Goal: Task Accomplishment & Management: Complete application form

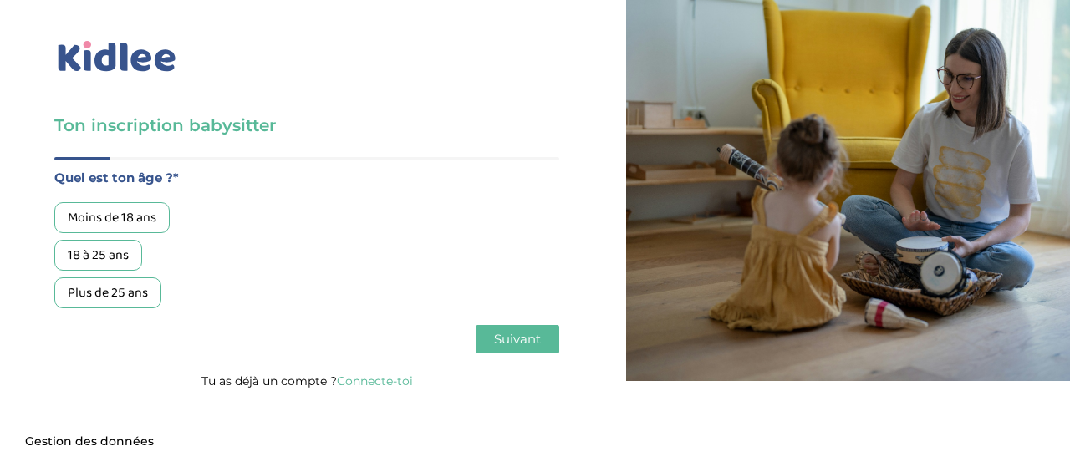
click at [134, 226] on div "Moins de 18 ans" at bounding box center [111, 217] width 115 height 31
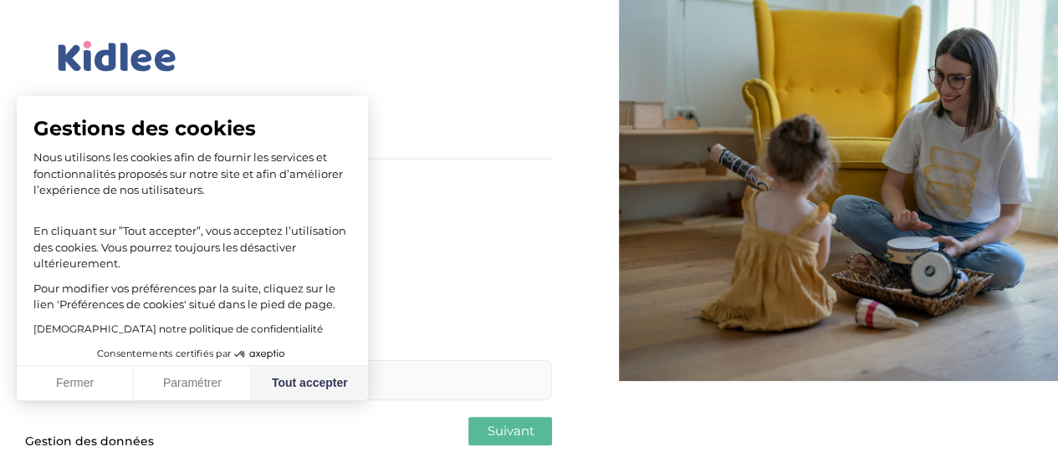
click at [309, 378] on button "Tout accepter" at bounding box center [309, 383] width 117 height 35
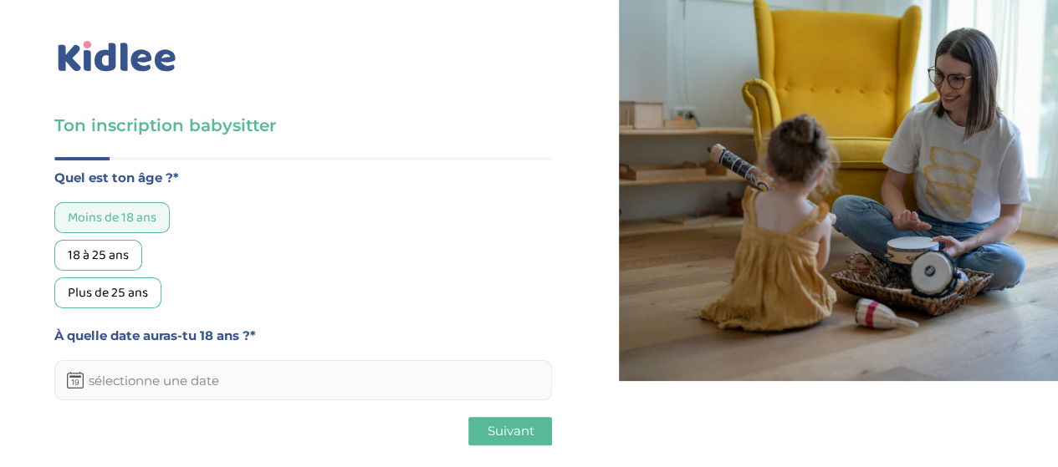
click at [200, 388] on input "text" at bounding box center [302, 380] width 497 height 40
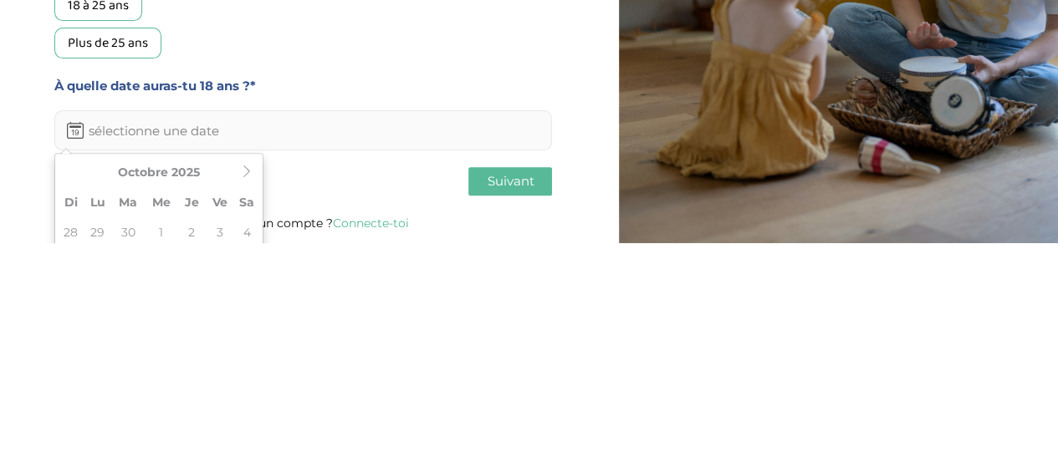
scroll to position [26, 0]
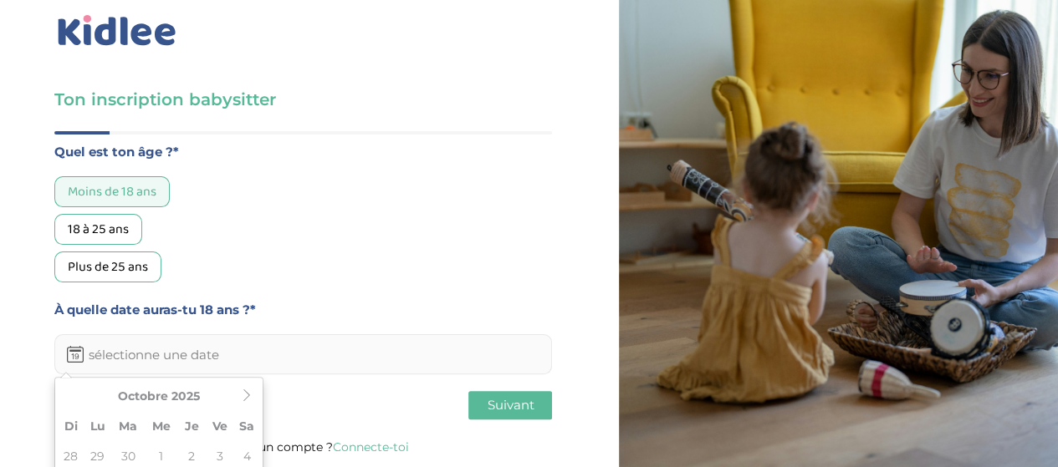
click at [189, 402] on th "Octobre 2025" at bounding box center [159, 396] width 150 height 30
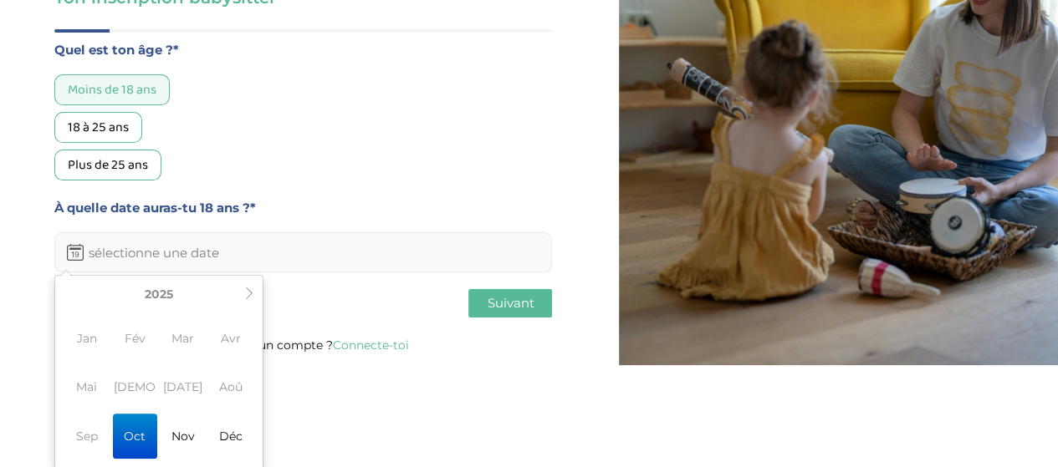
click at [249, 295] on icon at bounding box center [249, 294] width 12 height 12
click at [247, 296] on icon at bounding box center [249, 294] width 12 height 12
click at [68, 300] on th at bounding box center [69, 294] width 20 height 30
click at [67, 303] on th at bounding box center [69, 294] width 20 height 30
click at [69, 301] on table "[DATE][PERSON_NAME] Mar Avr Mai Jui [DATE] Aoû Sep Oct Nov Déc [DATE] Vider" at bounding box center [159, 372] width 201 height 186
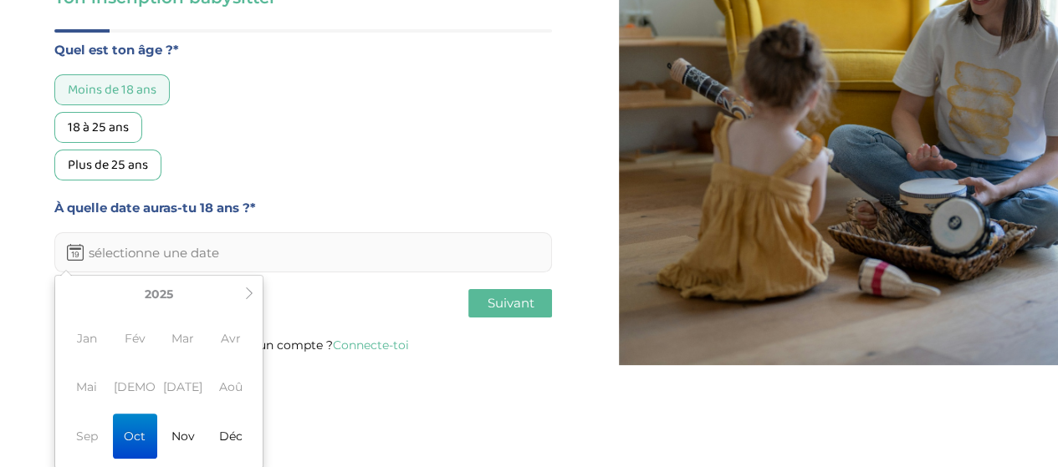
click at [79, 299] on th "2025" at bounding box center [159, 294] width 161 height 30
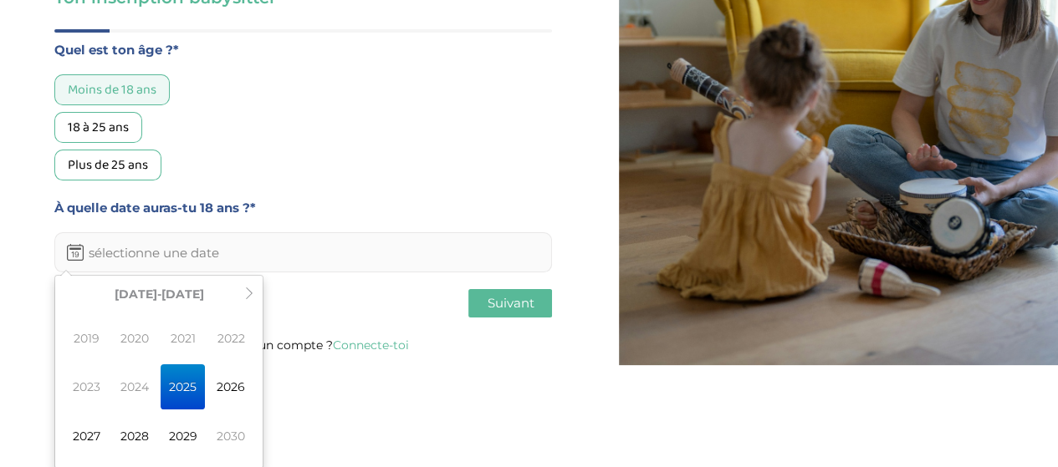
click at [79, 300] on th "[DATE]-[DATE]" at bounding box center [159, 294] width 161 height 30
click at [64, 303] on table "[DATE]-[DATE] 2019 2020 2021 2022 2023 2024 2025 2026 2027 2028 2029 2030 [DATE…" at bounding box center [159, 372] width 201 height 186
click at [156, 303] on th "[DATE]-[DATE]" at bounding box center [159, 294] width 161 height 30
click at [56, 301] on div "[DATE] Di Lu Ma Me Je Ve Sa 28 29 30 1 2 3 4 5 6 7 8 9 10 11 12 13 14 15 16 17 …" at bounding box center [158, 372] width 209 height 194
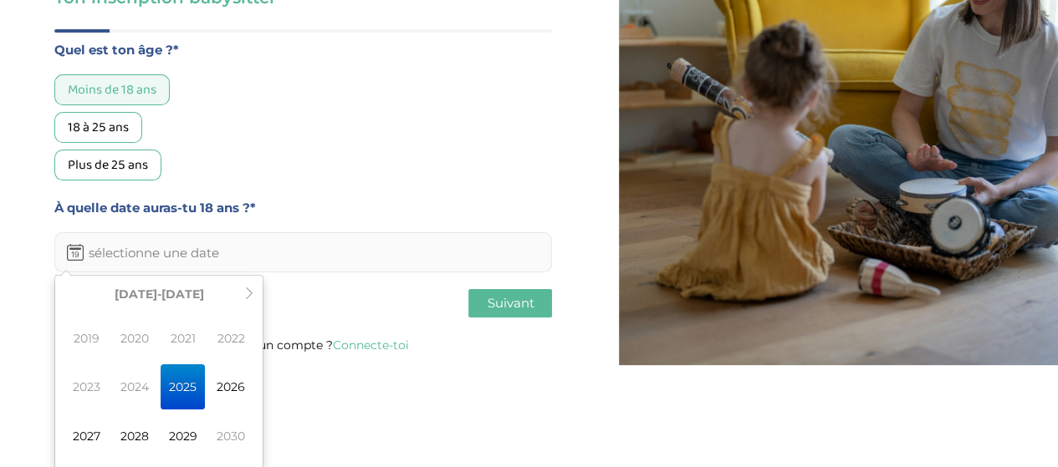
click at [84, 342] on span "2019" at bounding box center [86, 338] width 44 height 45
click at [265, 254] on div "Quel est ton âge ?* Moins de 18 ans 18 à 25 ans Plus de 25 ans À quelle date au…" at bounding box center [302, 155] width 497 height 233
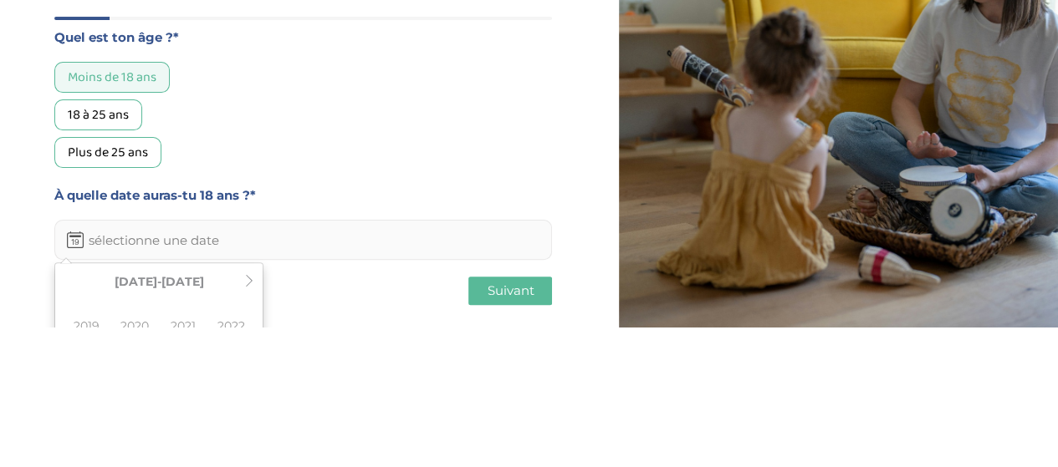
scroll to position [26, 0]
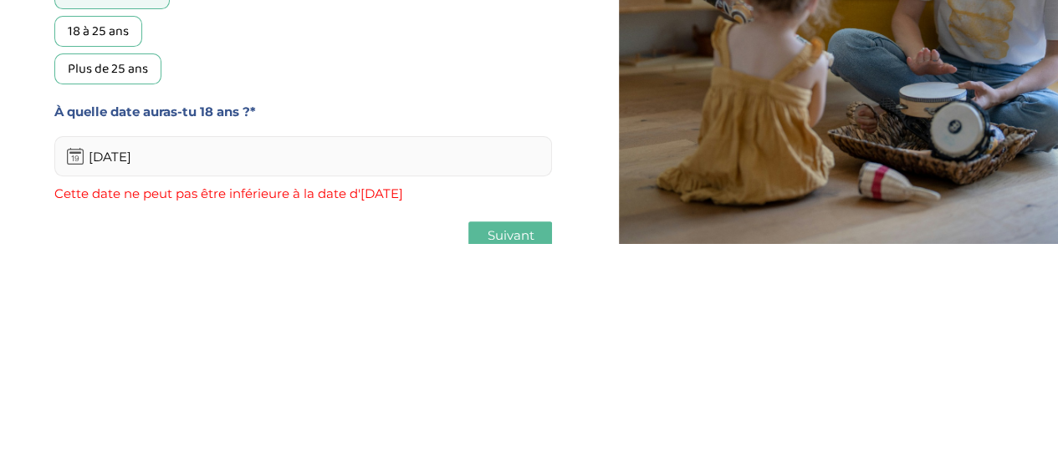
click at [501, 446] on button "Suivant" at bounding box center [510, 460] width 84 height 28
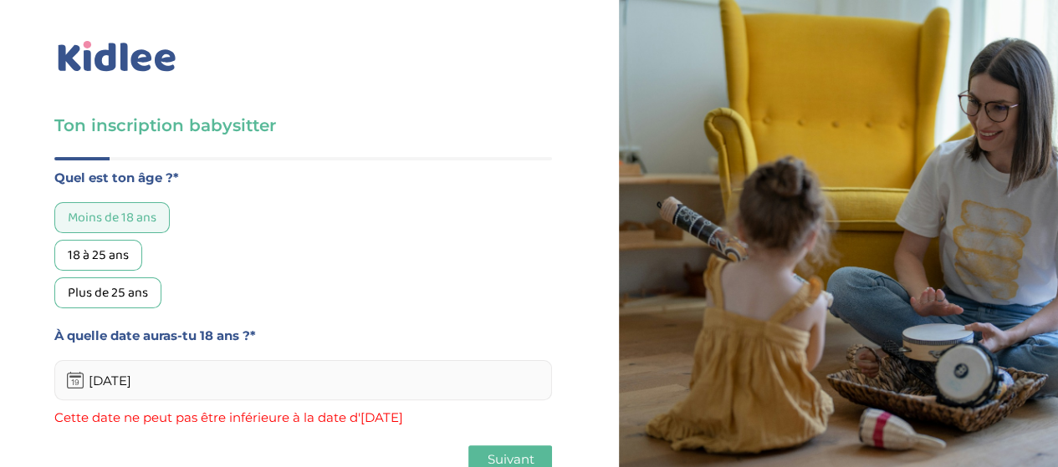
click at [512, 451] on span "Suivant" at bounding box center [510, 459] width 47 height 16
click at [187, 360] on input "[DATE]" at bounding box center [302, 380] width 497 height 40
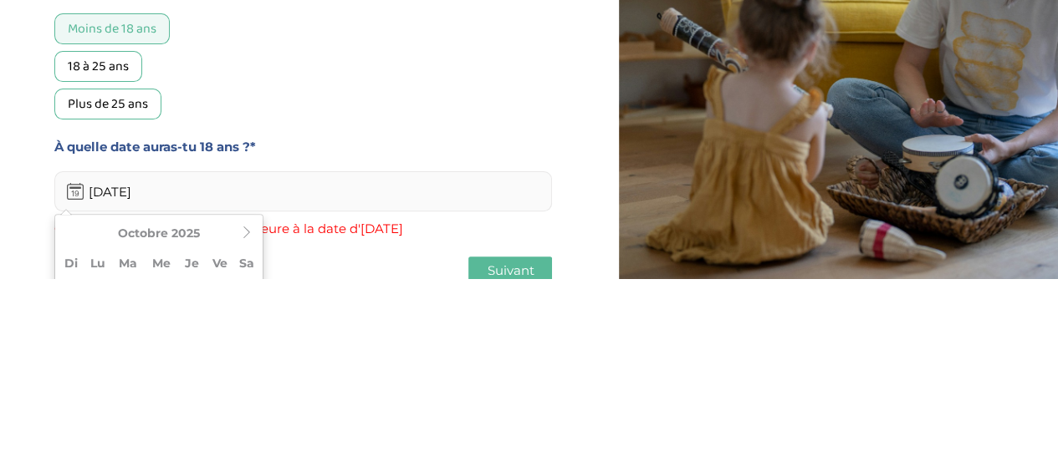
scroll to position [35, 0]
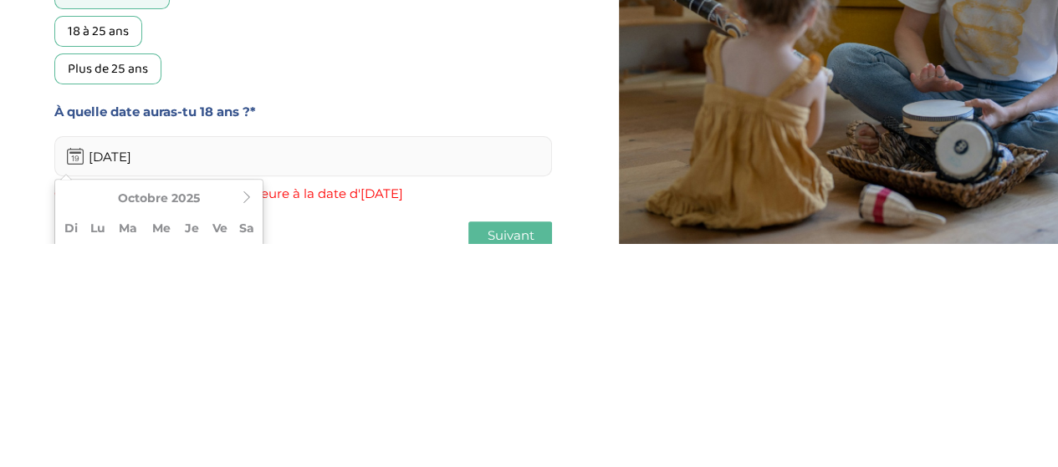
click at [485, 446] on button "Suivant" at bounding box center [510, 460] width 84 height 28
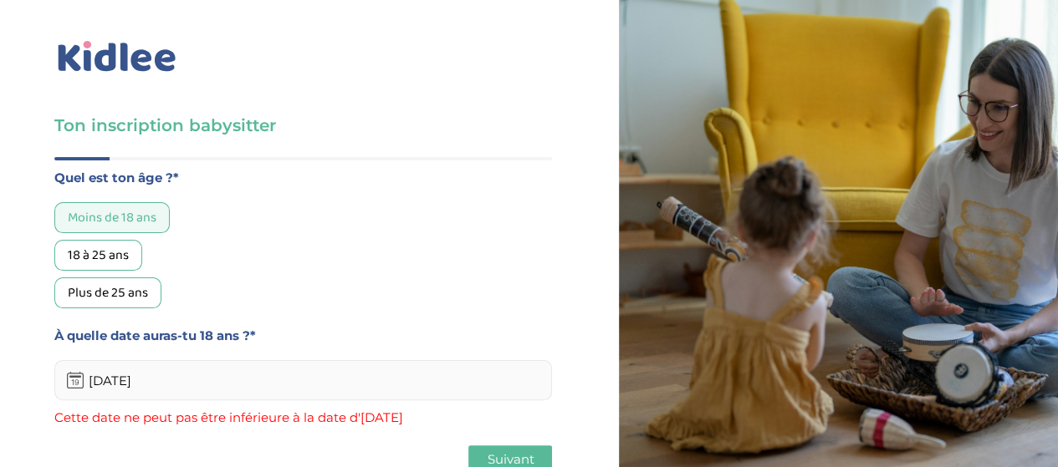
click at [207, 360] on input "[DATE]" at bounding box center [302, 380] width 497 height 40
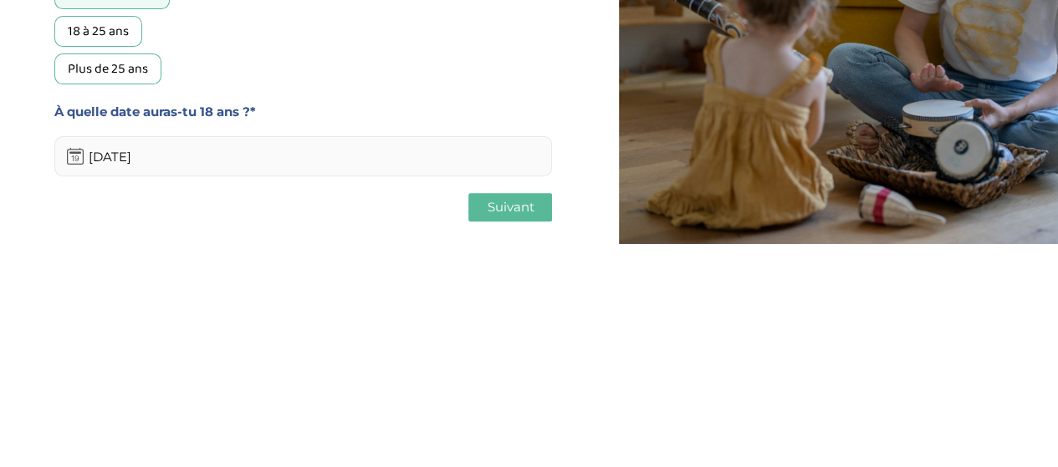
scroll to position [26, 0]
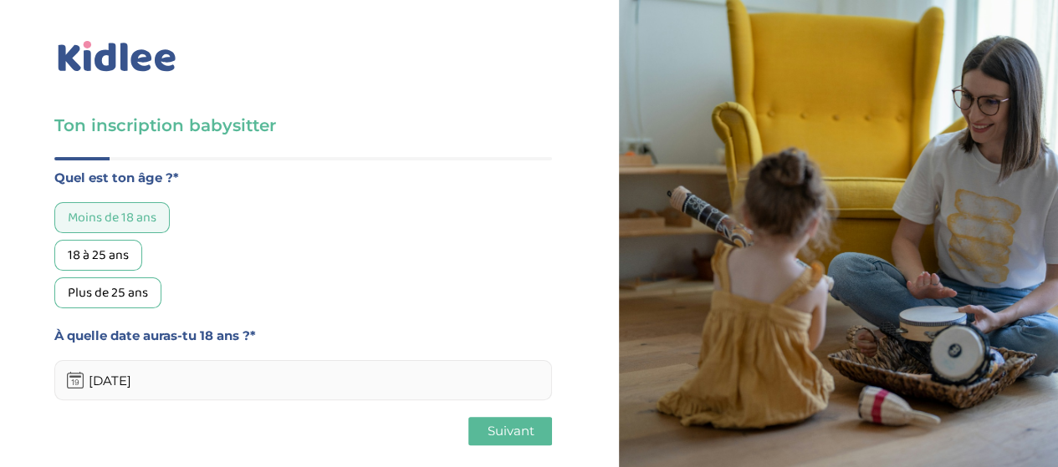
type input "[DATE]"
click at [495, 423] on span "Suivant" at bounding box center [510, 431] width 47 height 16
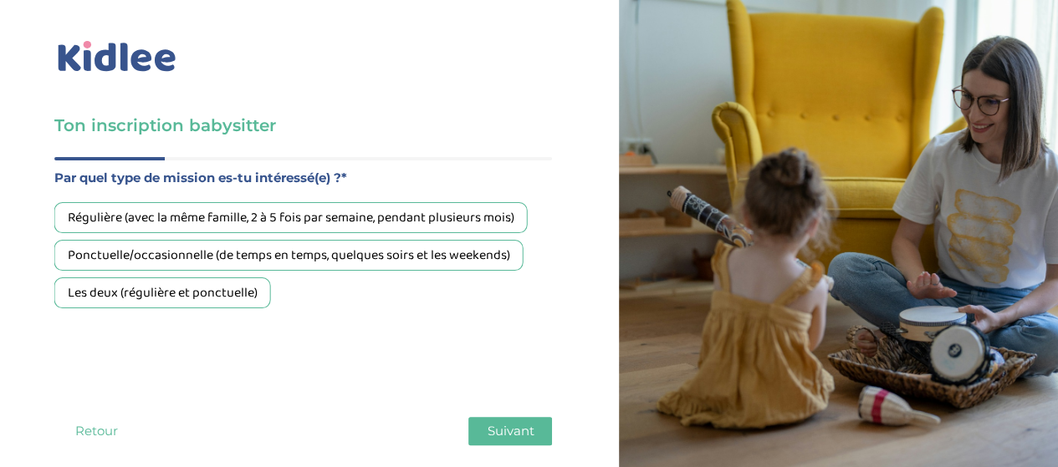
click at [416, 202] on div "Régulière (avec la même famille, 2 à 5 fois par semaine, pendant plusieurs mois)" at bounding box center [290, 217] width 473 height 31
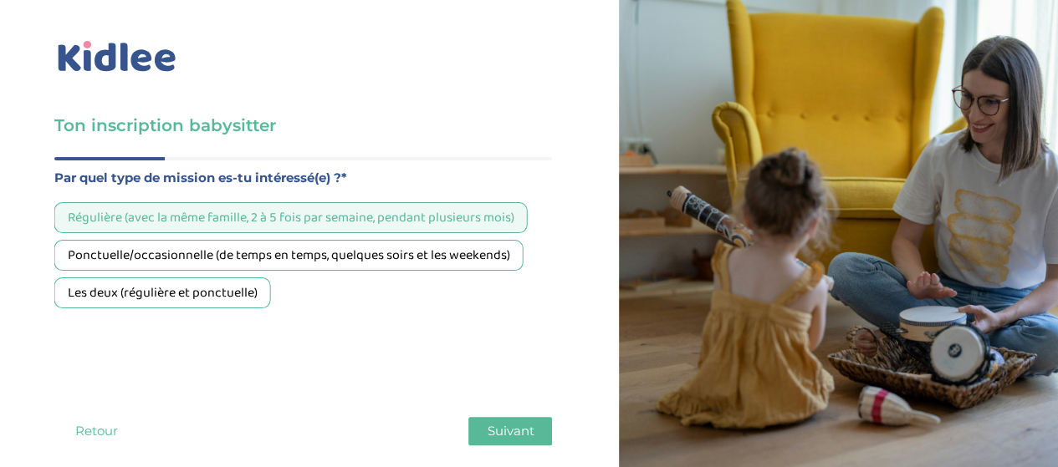
click at [229, 278] on div "Les deux (régulière et ponctuelle)" at bounding box center [162, 293] width 217 height 31
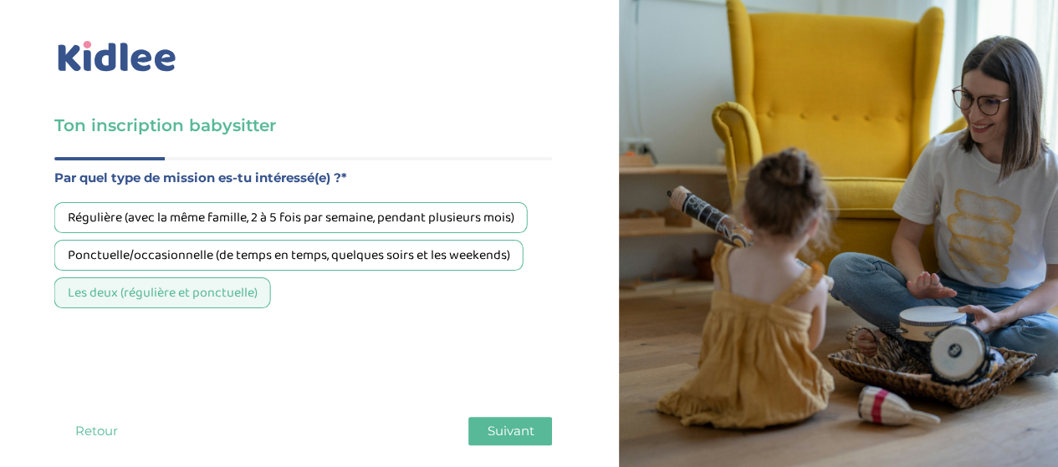
click at [520, 423] on span "Suivant" at bounding box center [510, 431] width 47 height 16
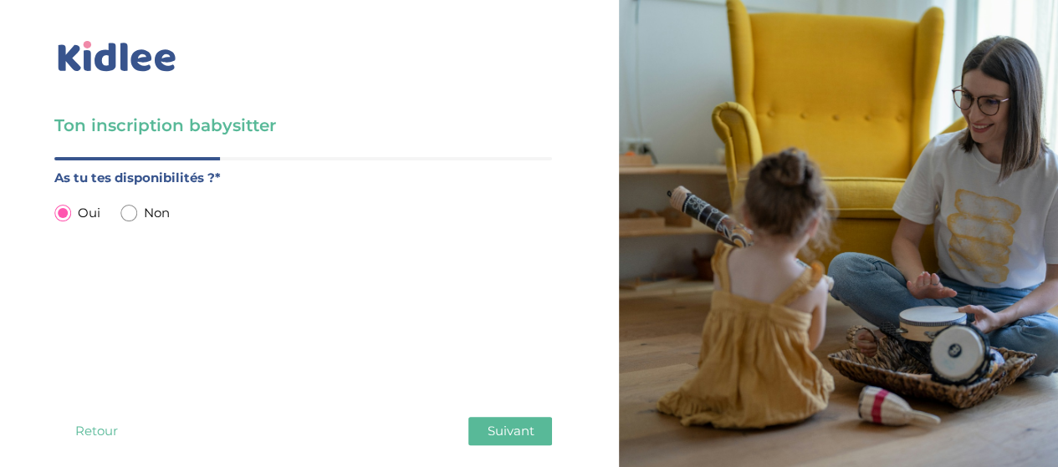
click at [513, 423] on span "Suivant" at bounding box center [510, 431] width 47 height 16
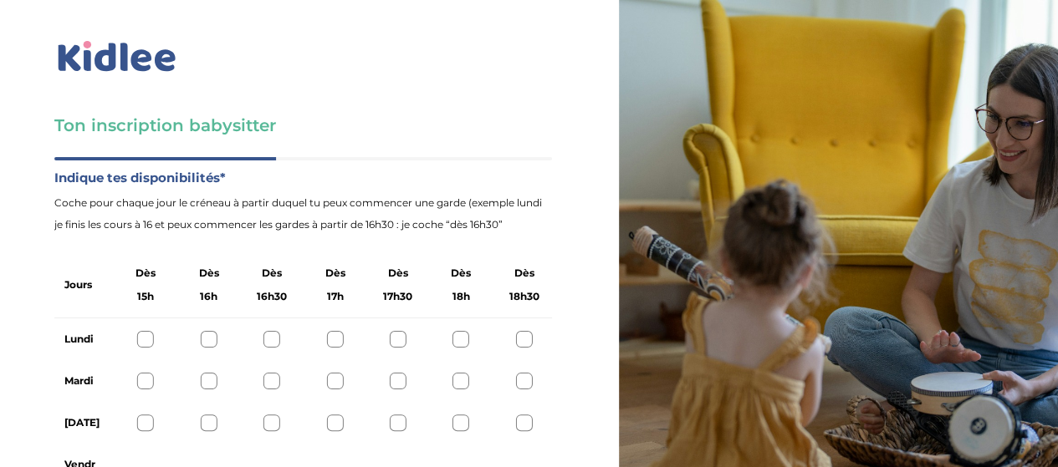
scroll to position [132, 0]
click at [522, 415] on div at bounding box center [524, 423] width 17 height 17
click at [523, 373] on div at bounding box center [524, 381] width 17 height 17
click at [456, 373] on div at bounding box center [460, 381] width 17 height 17
click at [463, 415] on div at bounding box center [460, 423] width 17 height 17
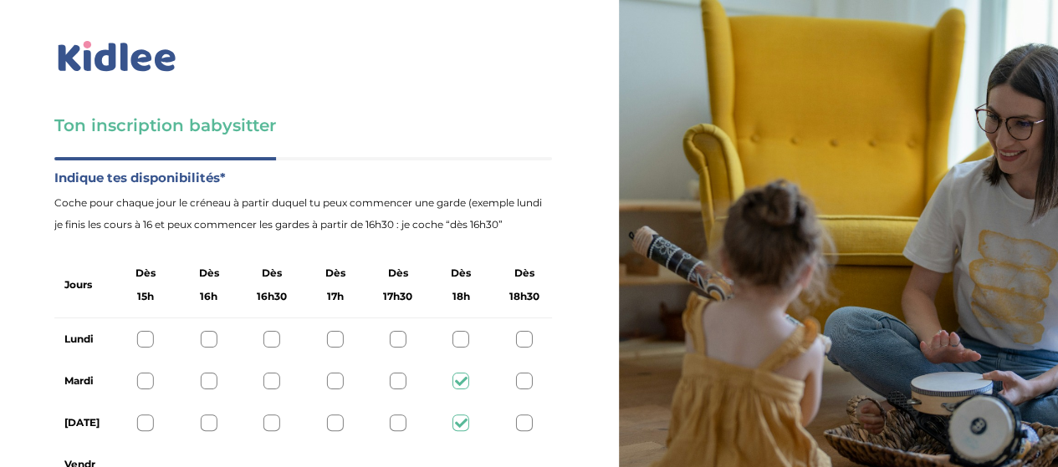
click at [525, 373] on div at bounding box center [524, 381] width 17 height 17
click at [524, 415] on div at bounding box center [524, 423] width 17 height 17
click at [459, 373] on div at bounding box center [460, 381] width 17 height 17
click at [463, 415] on div at bounding box center [460, 423] width 17 height 17
click at [396, 373] on div at bounding box center [398, 381] width 17 height 17
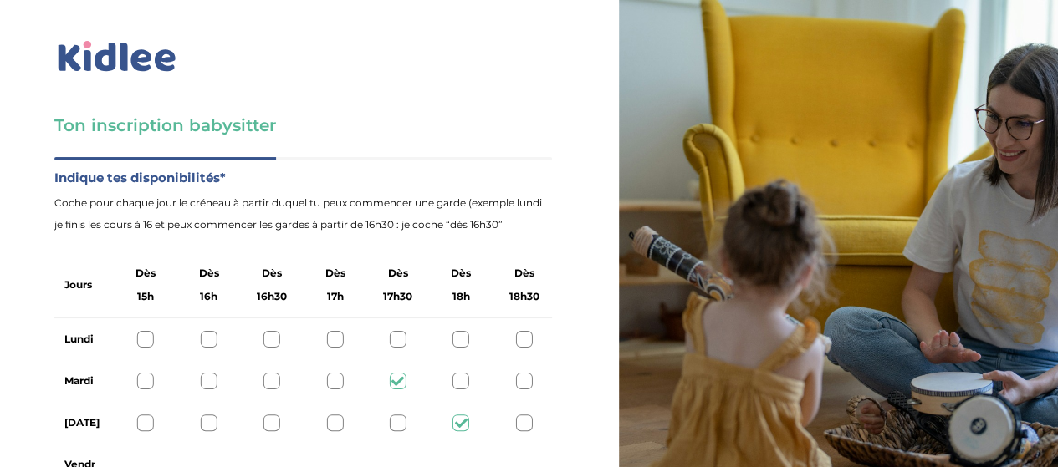
click at [398, 415] on div at bounding box center [398, 423] width 17 height 17
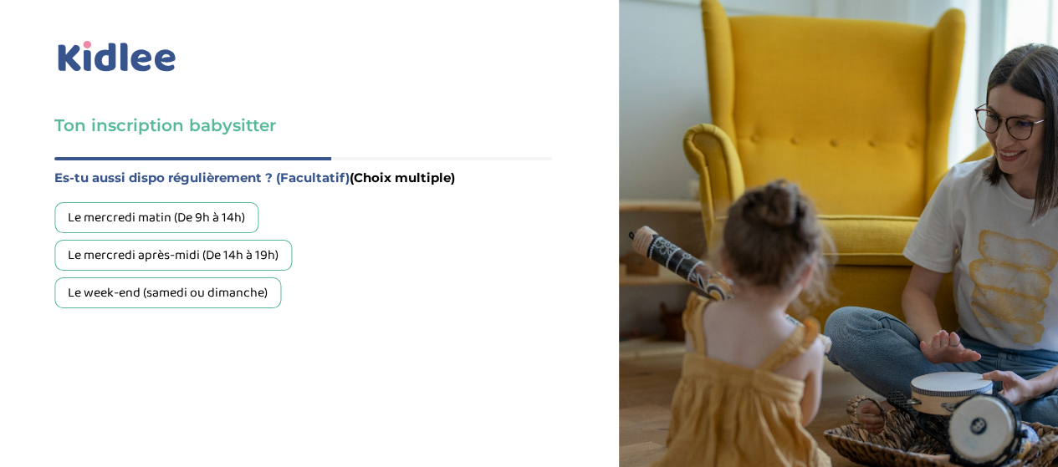
click at [227, 240] on div "Le mercredi après-midi (De 14h à 19h)" at bounding box center [172, 255] width 237 height 31
click at [232, 278] on div "Le week-end (samedi ou dimanche)" at bounding box center [167, 293] width 227 height 31
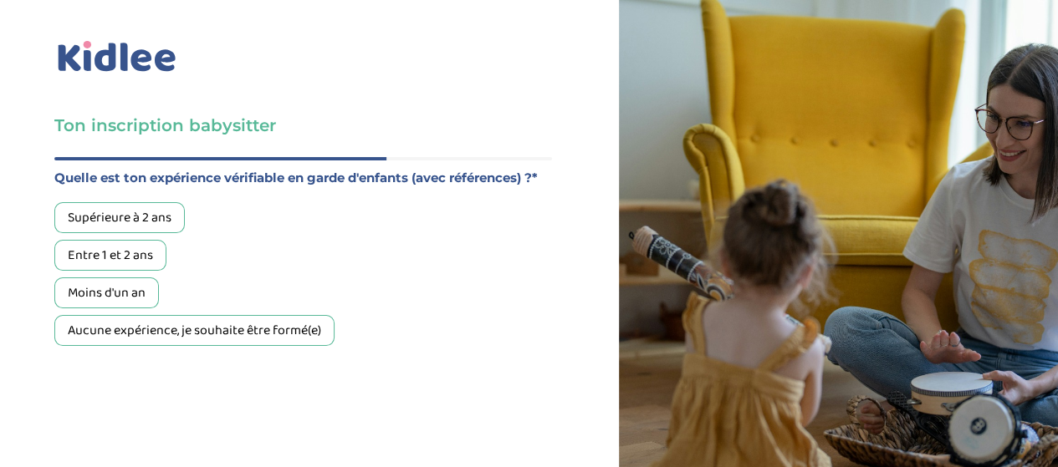
click at [162, 202] on div "Supérieure à 2 ans" at bounding box center [119, 217] width 130 height 31
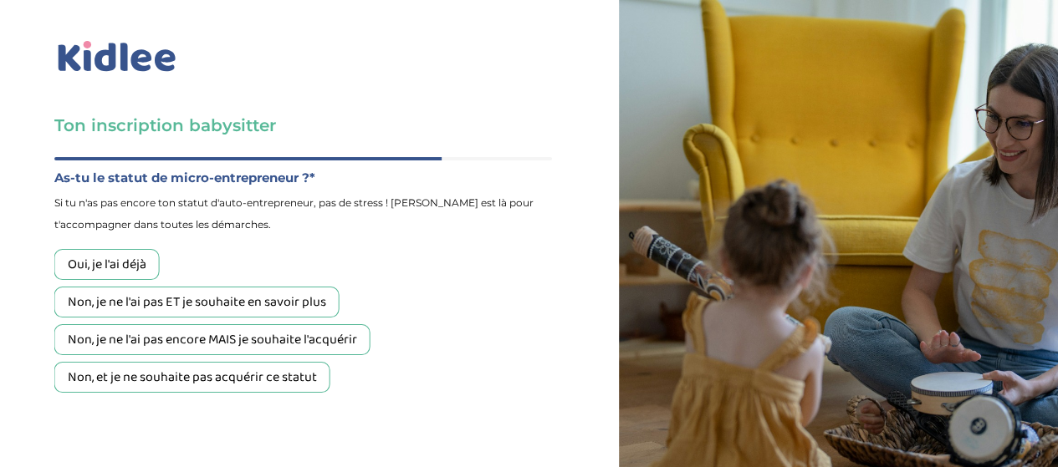
click at [296, 287] on div "Non, je ne l'ai pas ET je souhaite en savoir plus" at bounding box center [196, 302] width 285 height 31
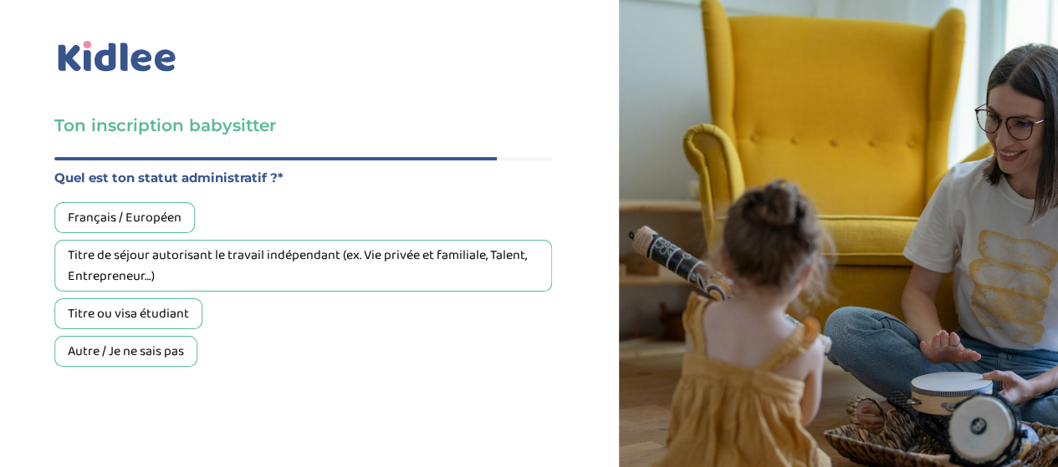
click at [176, 202] on div "Français / Européen" at bounding box center [124, 217] width 140 height 31
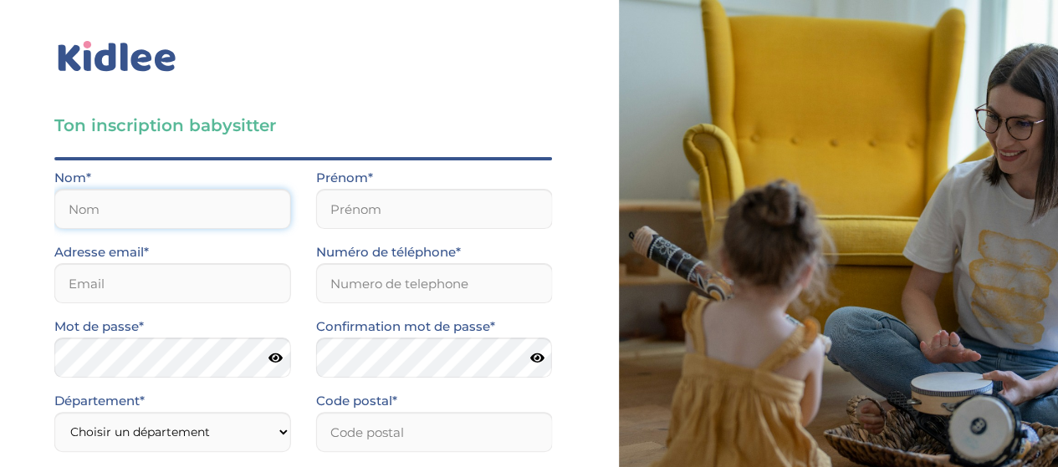
click at [202, 189] on input "text" at bounding box center [172, 209] width 237 height 40
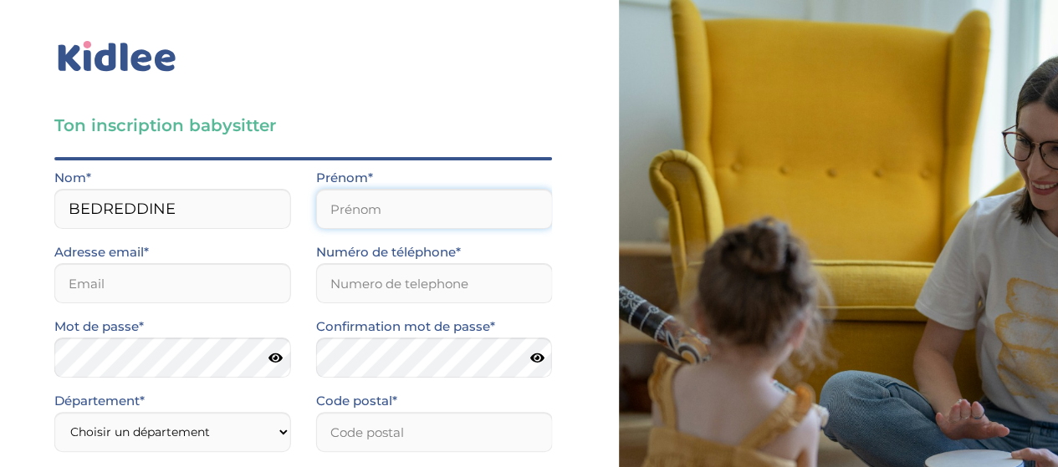
click at [402, 189] on input "text" at bounding box center [434, 209] width 237 height 40
click at [199, 189] on input "BEDREDDINE" at bounding box center [172, 209] width 237 height 40
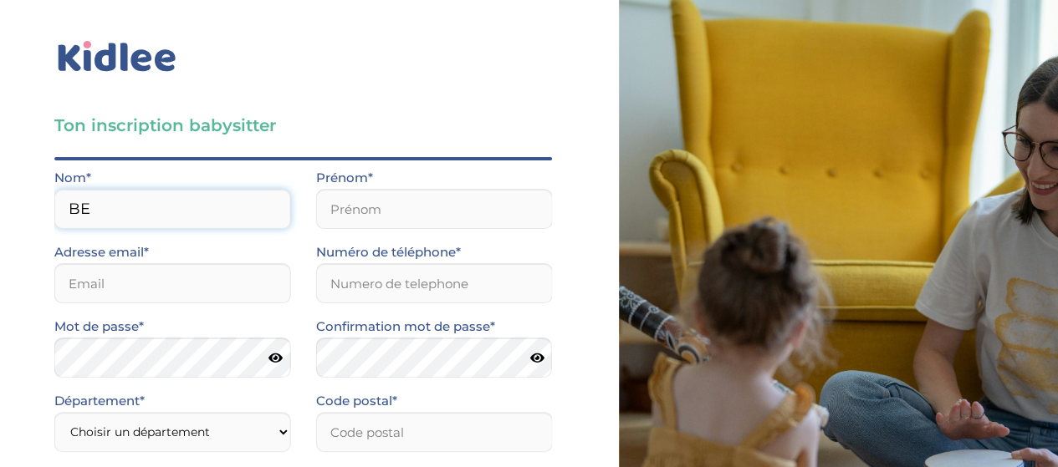
type input "B"
type input "l"
type input "Bedreddine"
click at [406, 189] on input "text" at bounding box center [434, 209] width 237 height 40
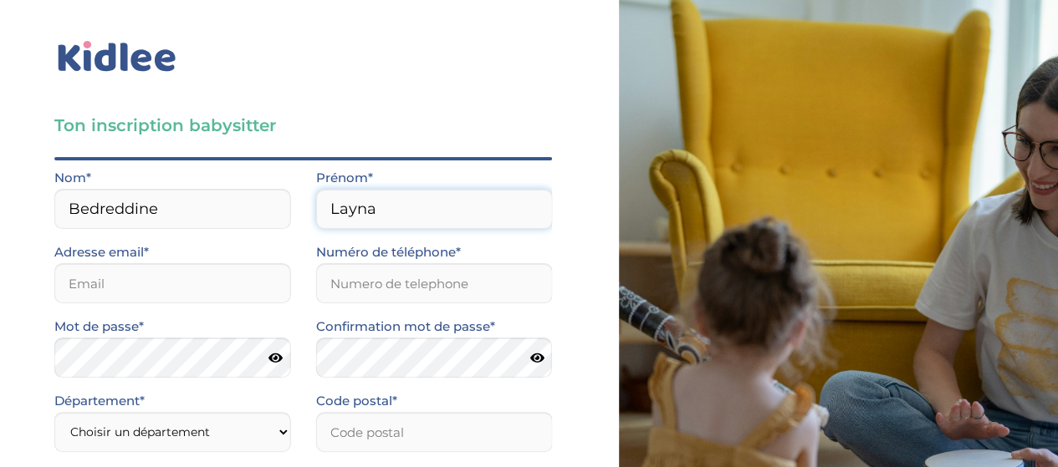
type input "Layna"
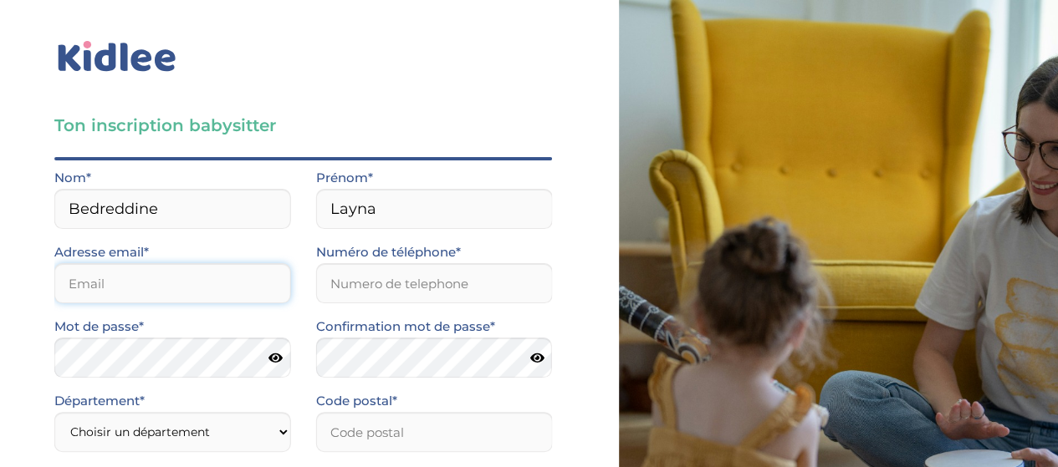
click at [188, 263] on input "email" at bounding box center [172, 283] width 237 height 40
type input "[EMAIL_ADDRESS][DOMAIN_NAME]"
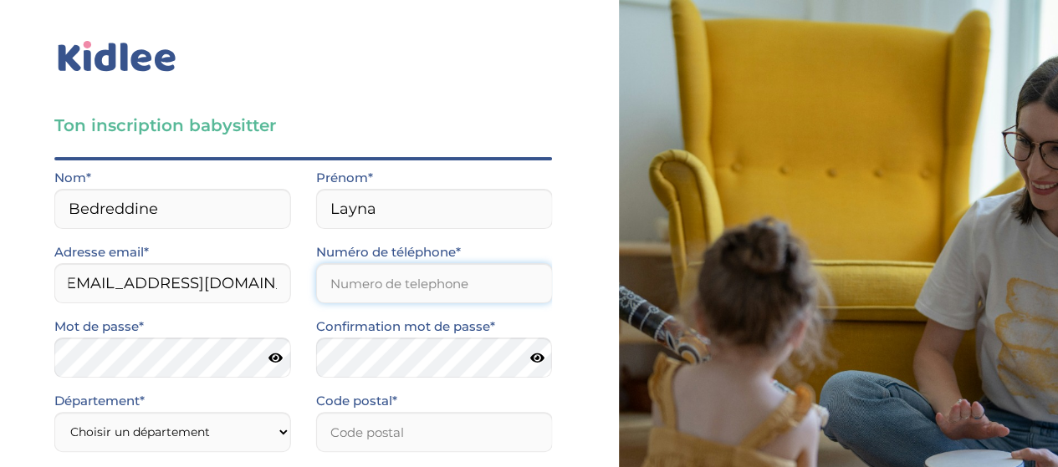
click at [419, 263] on input "Numéro de téléphone*" at bounding box center [434, 283] width 237 height 40
type input "0686010006"
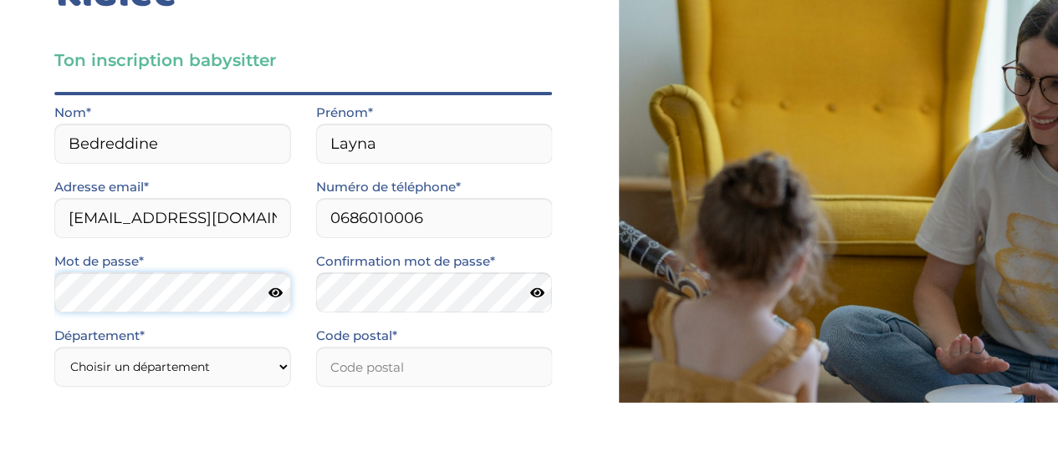
scroll to position [131, 0]
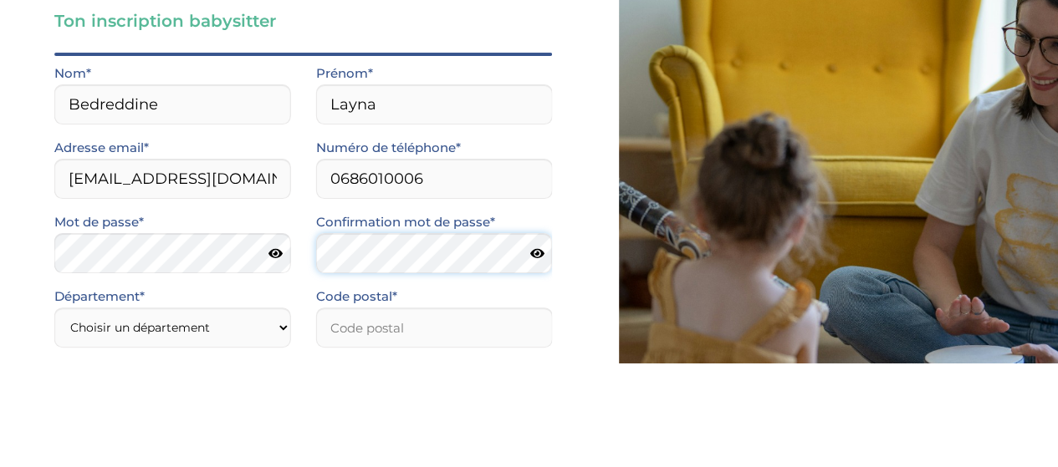
click at [429, 316] on div "Mot de passe* Confirmation mot de passe*" at bounding box center [303, 353] width 523 height 74
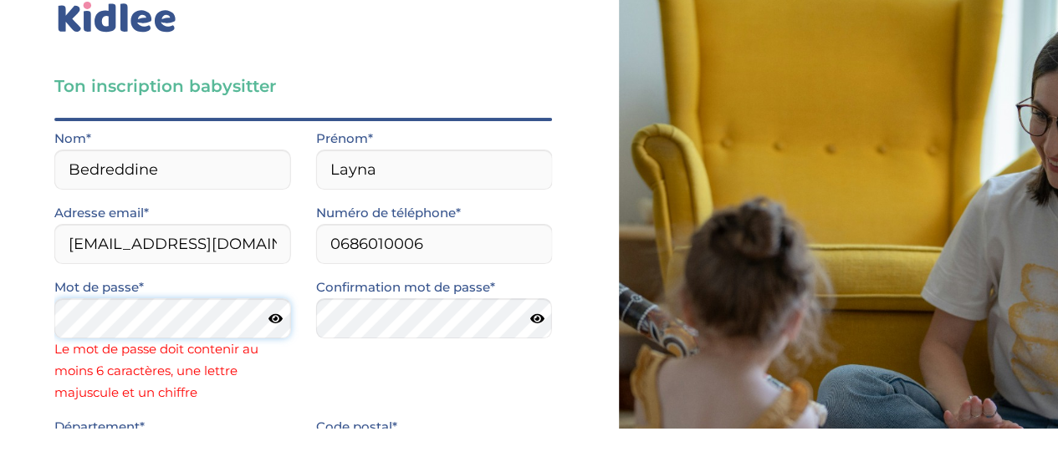
scroll to position [197, 0]
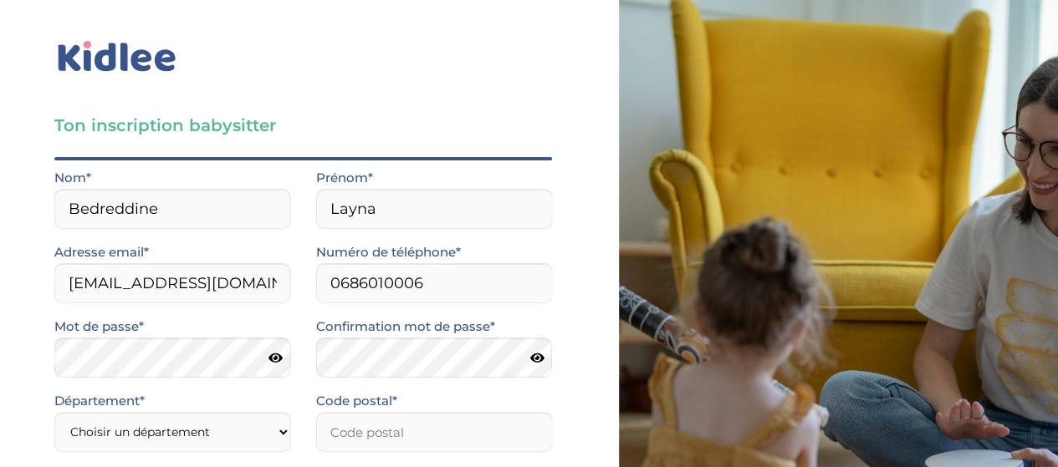
click at [498, 390] on div "Code postal*" at bounding box center [434, 421] width 237 height 62
click at [448, 412] on input "Code postal*" at bounding box center [434, 432] width 237 height 40
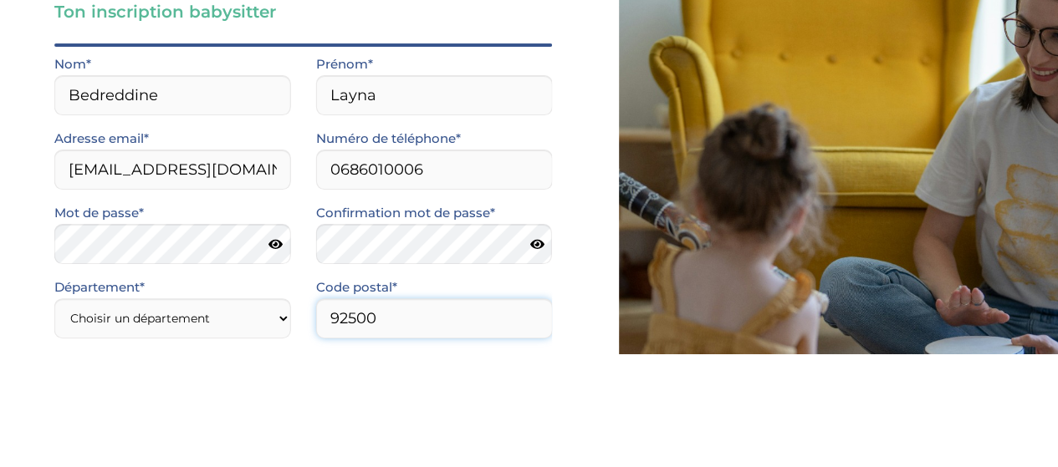
type input "92500"
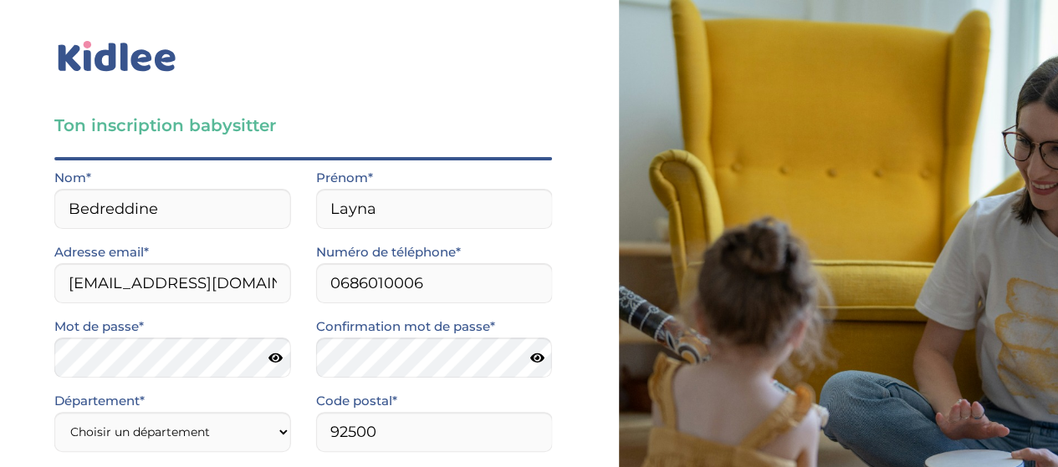
select select "1"
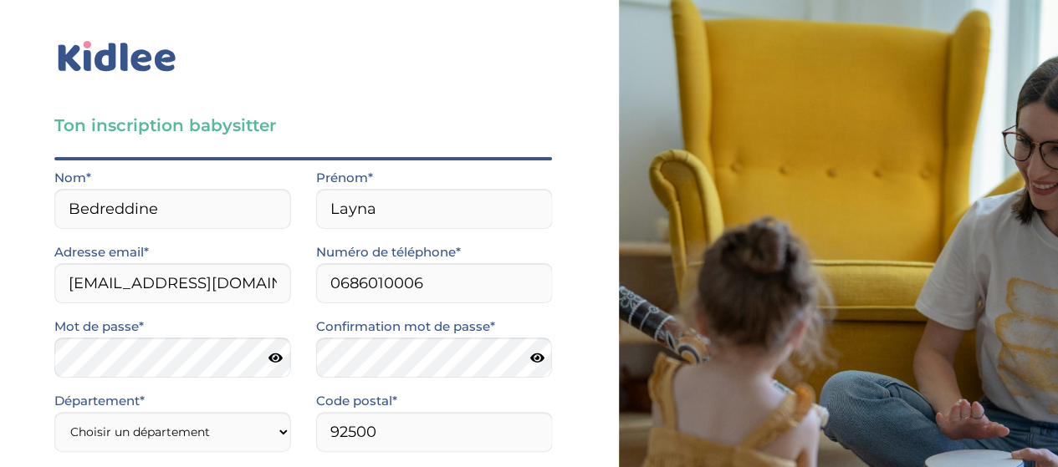
click at [0, 0] on input "Je consens à ce que les données relatives à mon compte soient traitées." at bounding box center [0, 0] width 0 height 0
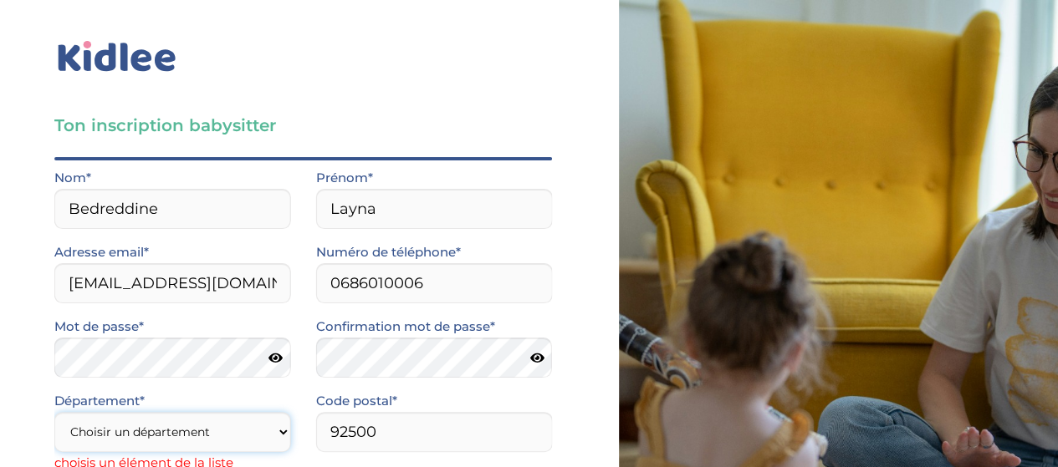
click at [274, 412] on select "Choisir un département [GEOGRAPHIC_DATA] (75) [GEOGRAPHIC_DATA] (92) [GEOGRAPHI…" at bounding box center [172, 432] width 237 height 40
select select "92"
click at [54, 412] on select "Choisir un département [GEOGRAPHIC_DATA] (75) [GEOGRAPHIC_DATA] (92) [GEOGRAPHI…" at bounding box center [172, 432] width 237 height 40
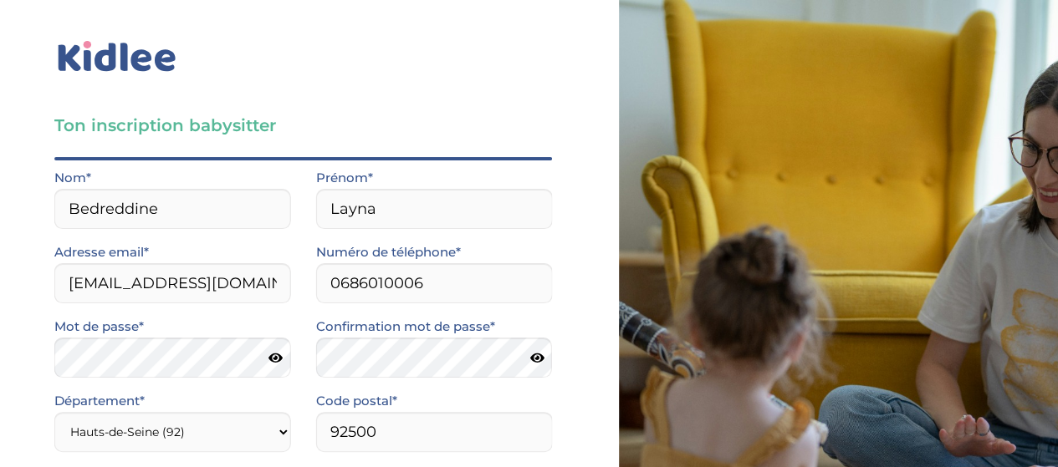
click at [0, 0] on input "J’accepte sans réserve les conditions générales d’utilisation des services KIDL…" at bounding box center [0, 0] width 0 height 0
